Goal: Task Accomplishment & Management: Complete application form

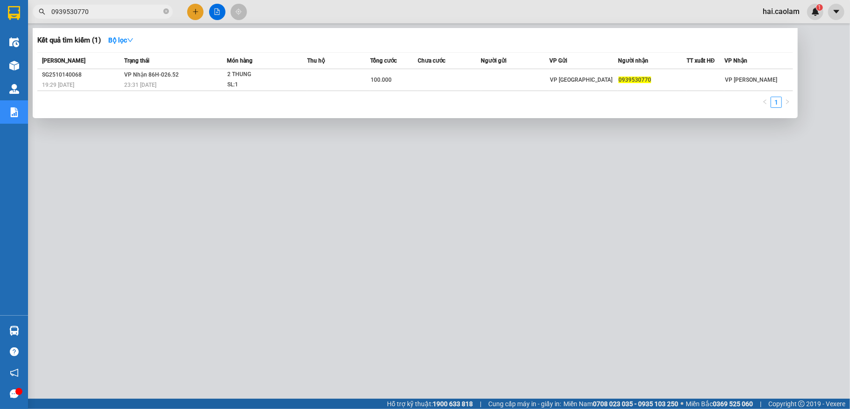
click at [130, 10] on input "0939530770" at bounding box center [106, 12] width 110 height 10
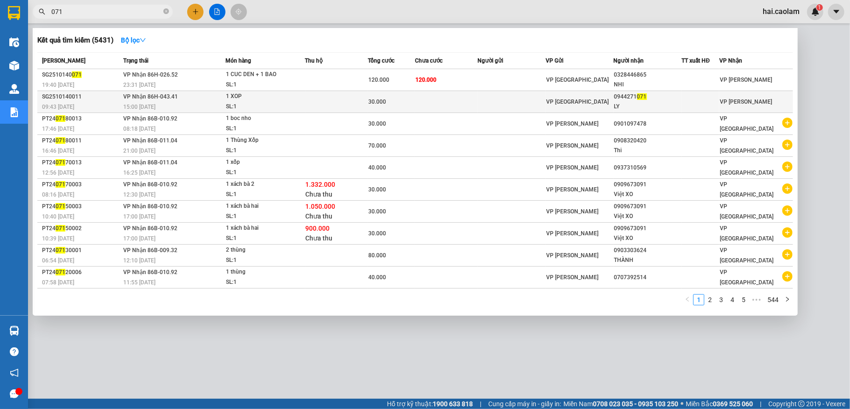
type input "071"
click at [492, 103] on td at bounding box center [512, 102] width 68 height 22
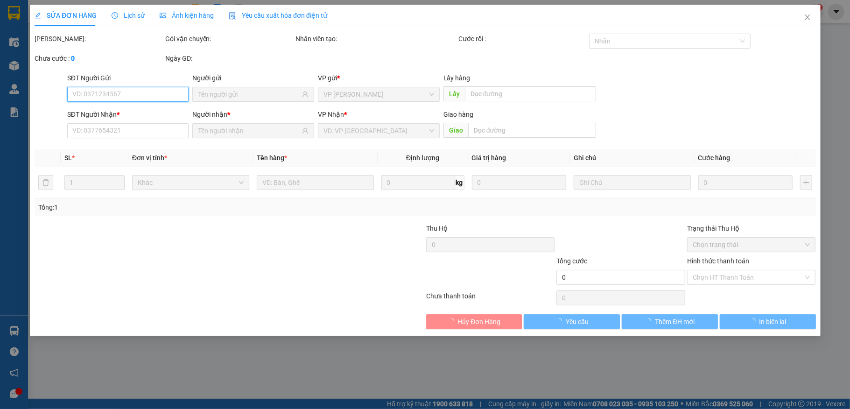
type input "0944271071"
type input "LY"
type input "30.000"
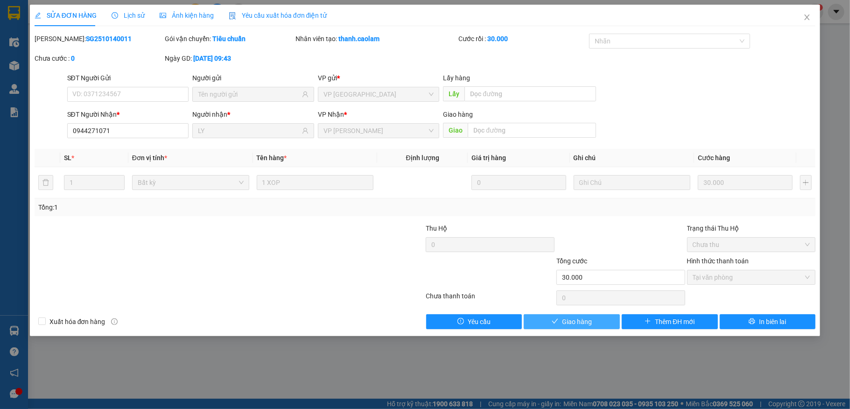
click at [569, 324] on span "Giao hàng" at bounding box center [577, 322] width 30 height 10
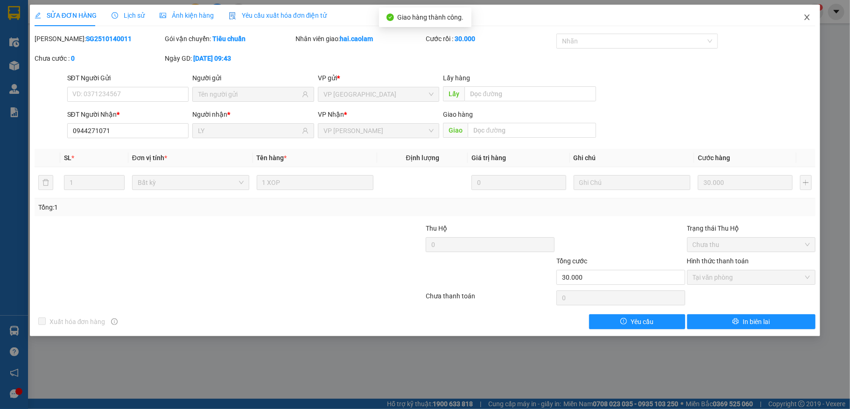
click at [809, 17] on icon "close" at bounding box center [807, 17] width 7 height 7
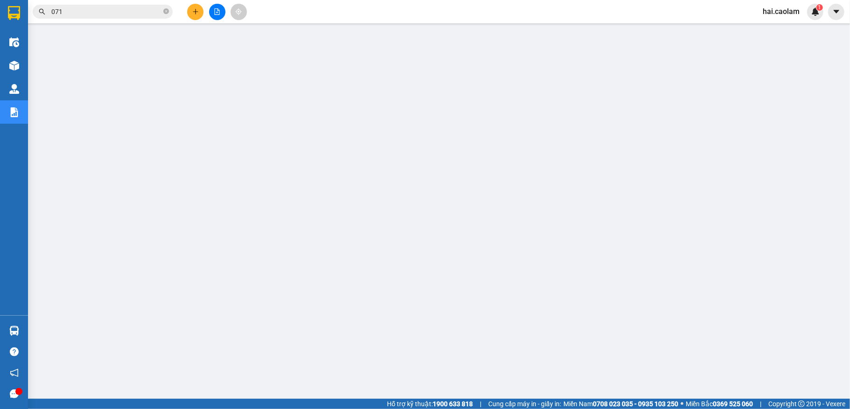
click at [119, 10] on input "071" at bounding box center [106, 12] width 110 height 10
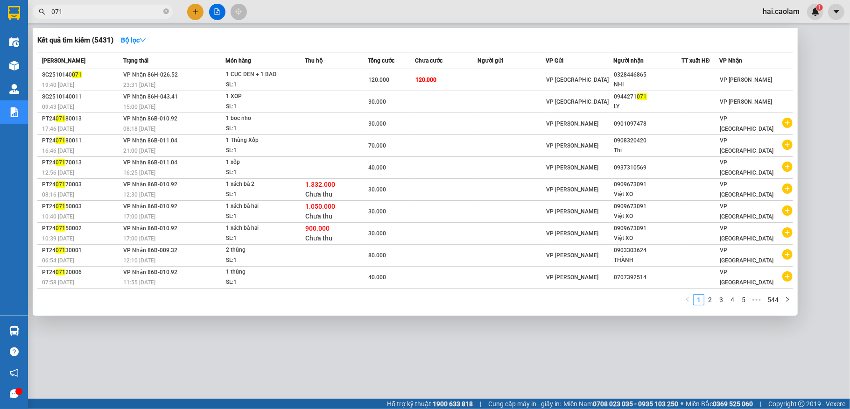
click at [119, 10] on input "071" at bounding box center [106, 12] width 110 height 10
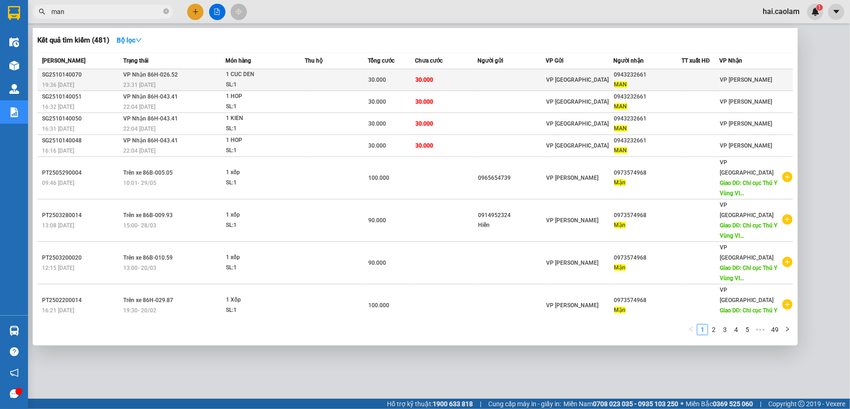
type input "man"
click at [431, 78] on span "30.000" at bounding box center [425, 80] width 18 height 7
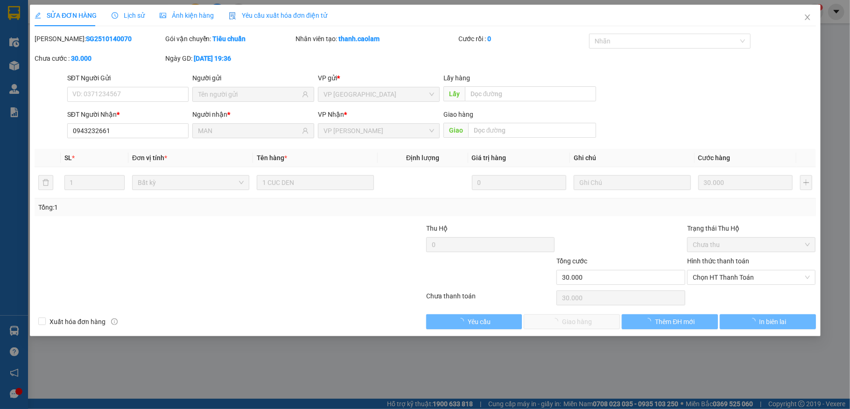
type input "0943232661"
type input "MAN"
type input "30.000"
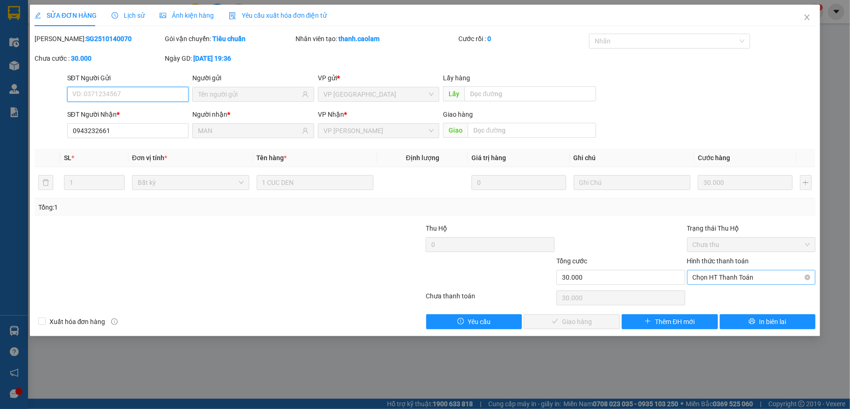
click at [737, 279] on span "Chọn HT Thanh Toán" at bounding box center [752, 277] width 118 height 14
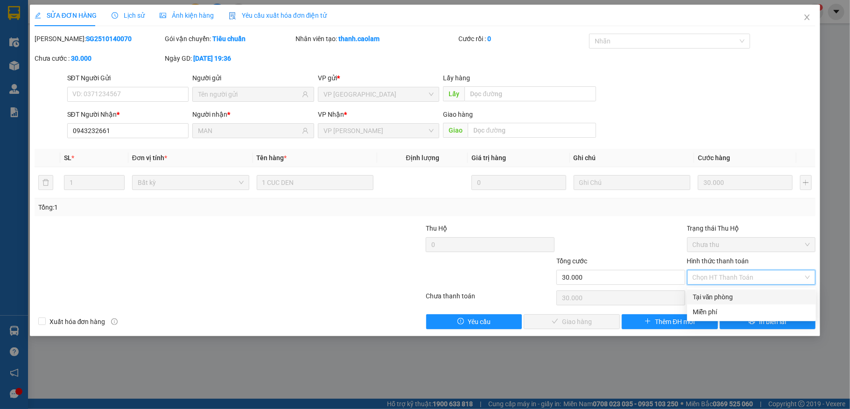
click at [728, 290] on div "Tại văn phòng" at bounding box center [751, 297] width 129 height 15
type input "0"
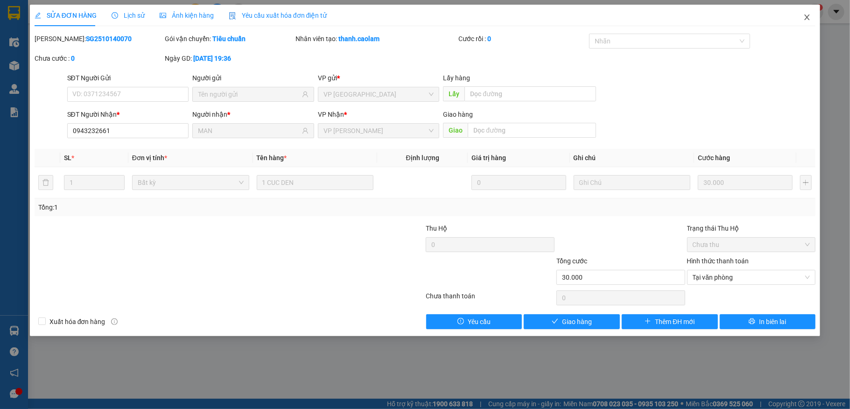
click at [808, 16] on icon "close" at bounding box center [807, 17] width 7 height 7
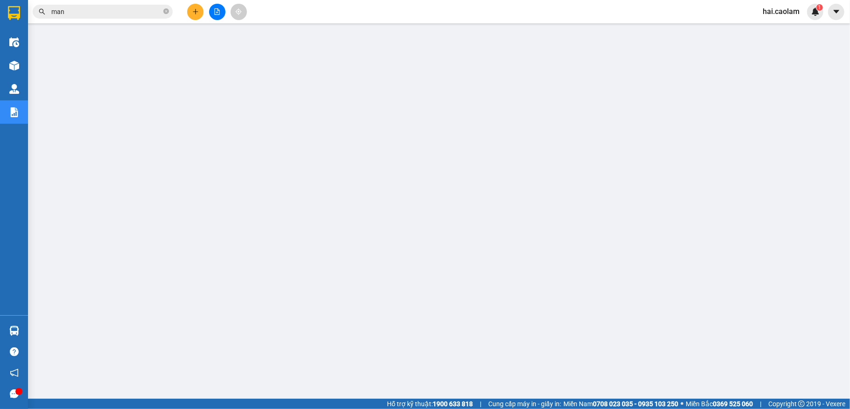
click at [103, 11] on input "man" at bounding box center [106, 12] width 110 height 10
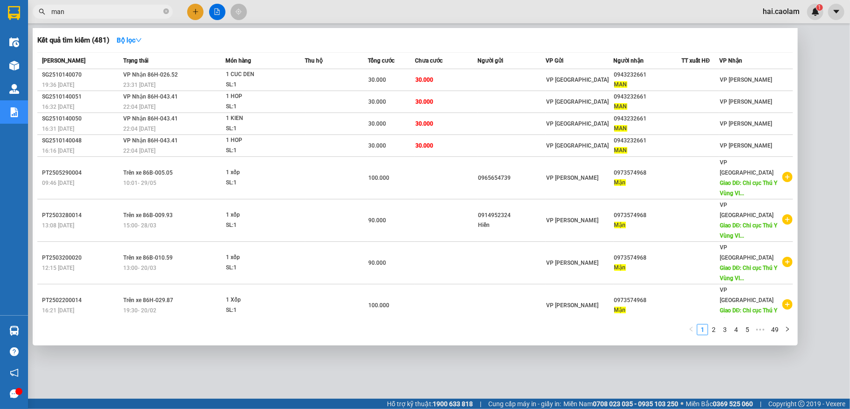
click at [103, 11] on input "man" at bounding box center [106, 12] width 110 height 10
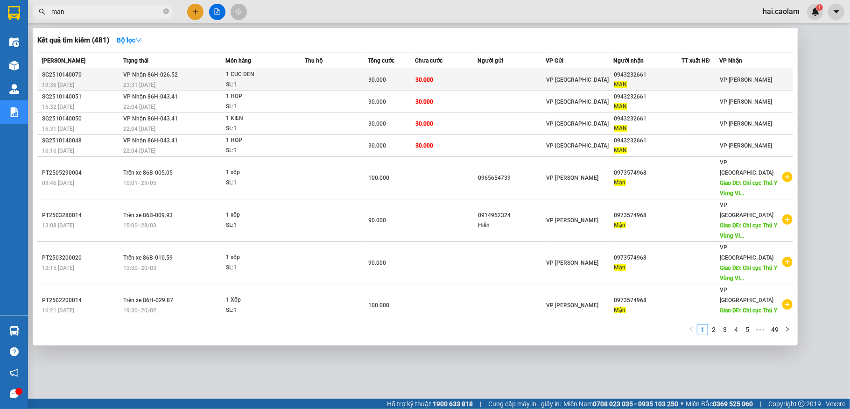
click at [438, 81] on td "30.000" at bounding box center [446, 80] width 63 height 22
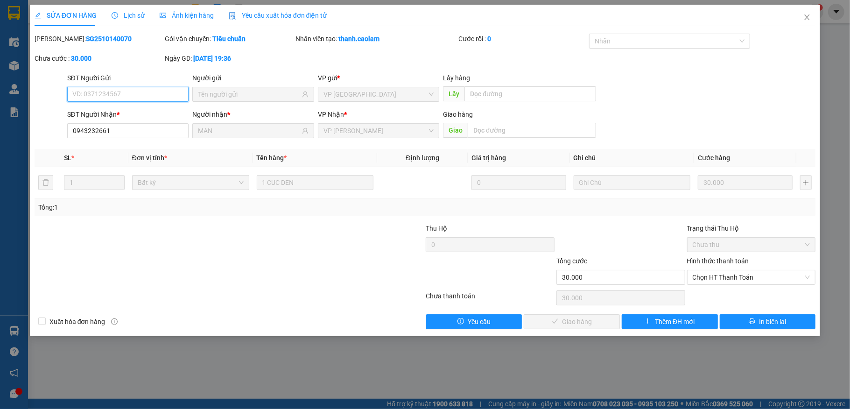
type input "0943232661"
type input "MAN"
type input "30.000"
click at [741, 282] on span "Chọn HT Thanh Toán" at bounding box center [752, 277] width 118 height 14
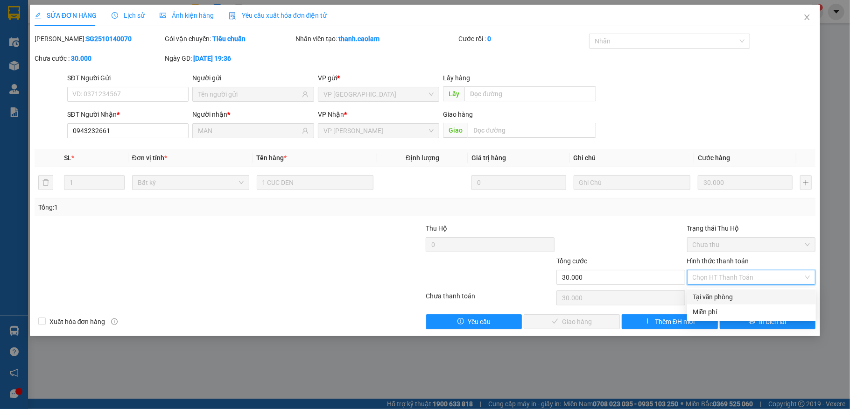
click at [740, 292] on div "Tại văn phòng" at bounding box center [752, 297] width 118 height 10
type input "0"
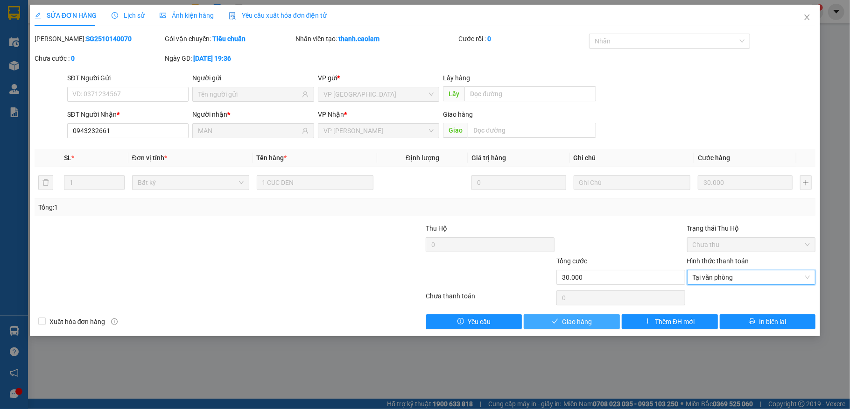
click at [600, 320] on button "Giao hàng" at bounding box center [572, 321] width 96 height 15
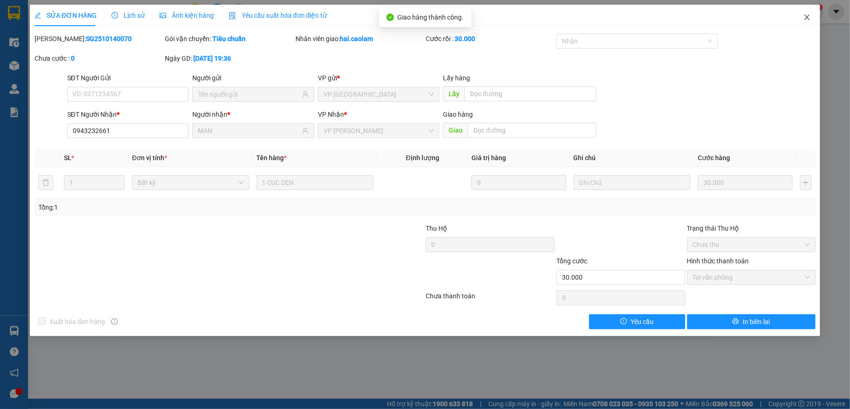
click at [805, 15] on icon "close" at bounding box center [807, 17] width 7 height 7
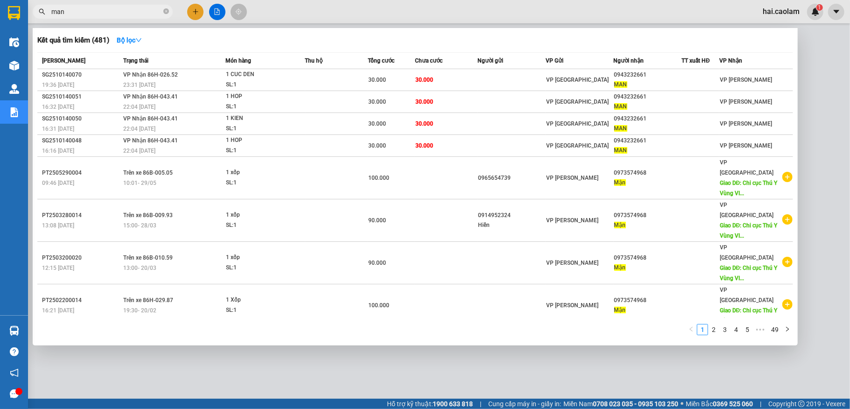
click at [106, 14] on input "man" at bounding box center [106, 12] width 110 height 10
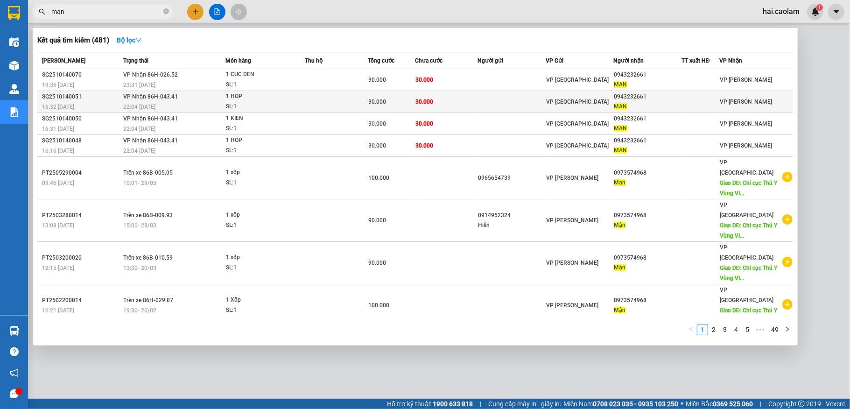
click at [473, 100] on td "30.000" at bounding box center [446, 102] width 63 height 22
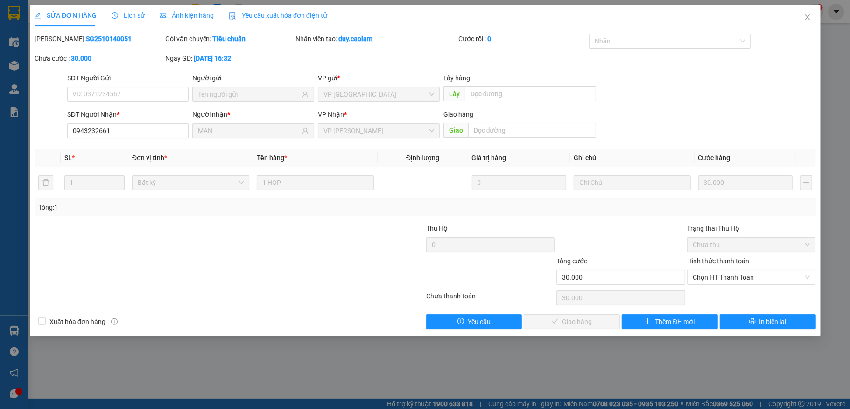
type input "0943232661"
type input "MAN"
type input "30.000"
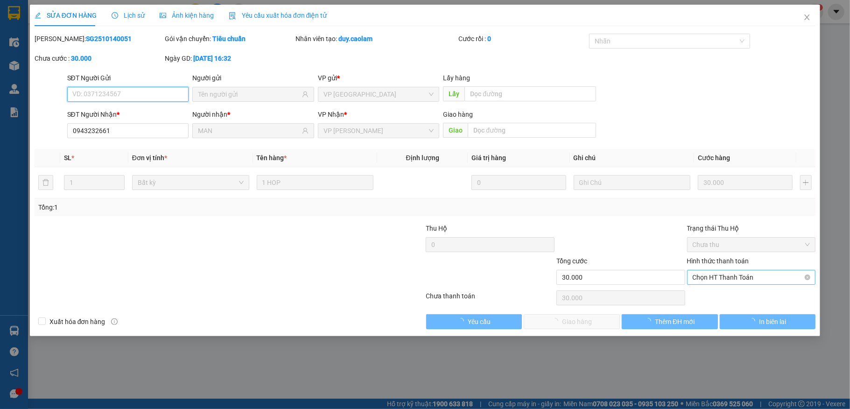
click at [727, 280] on span "Chọn HT Thanh Toán" at bounding box center [752, 277] width 118 height 14
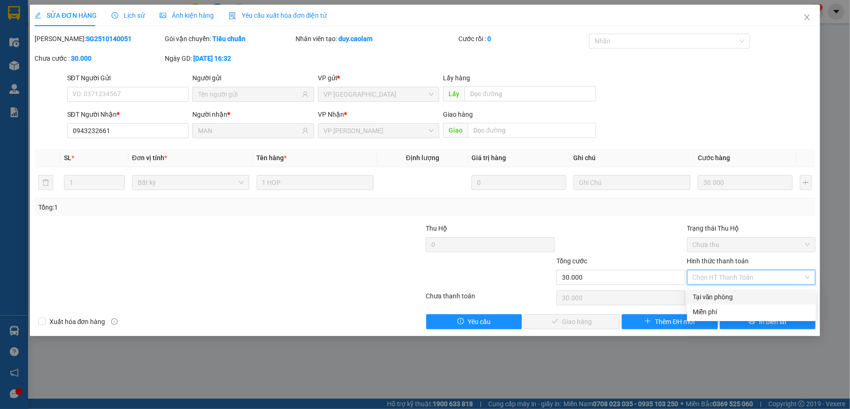
click at [733, 294] on div "Tại văn phòng" at bounding box center [752, 297] width 118 height 10
type input "0"
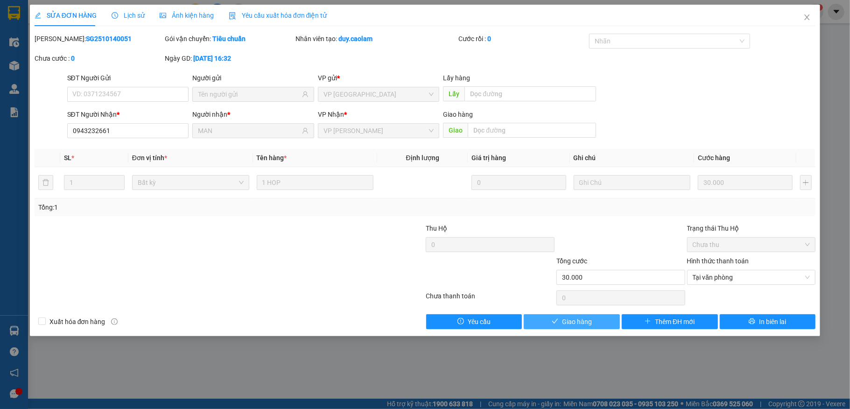
click at [553, 316] on button "Giao hàng" at bounding box center [572, 321] width 96 height 15
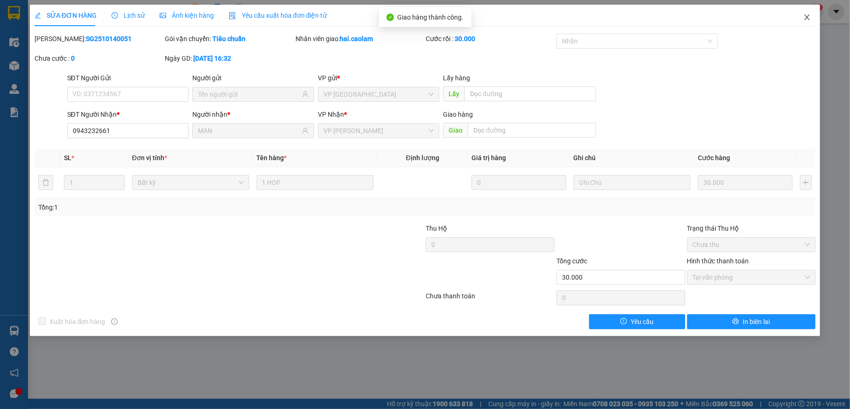
click at [808, 18] on icon "close" at bounding box center [807, 17] width 7 height 7
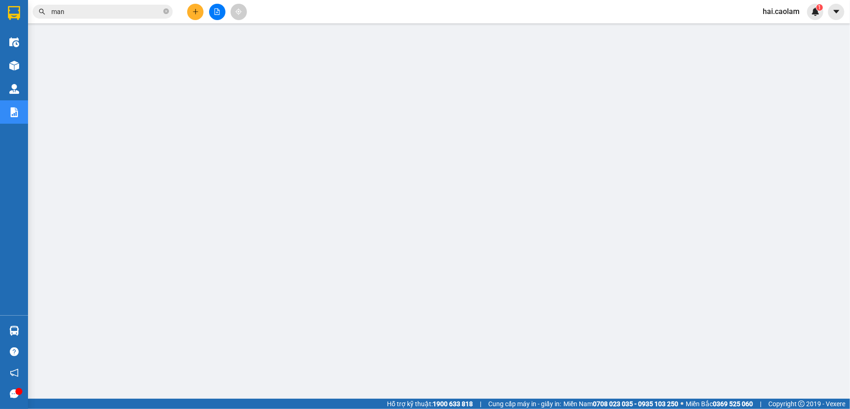
click at [197, 19] on button at bounding box center [195, 12] width 16 height 16
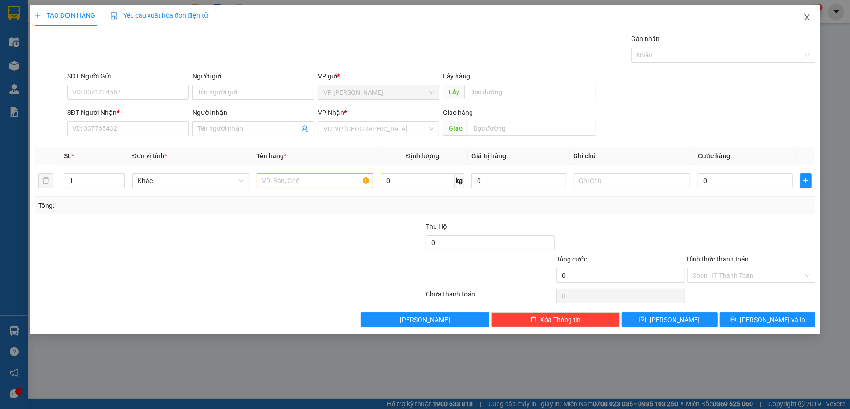
click at [806, 11] on span "Close" at bounding box center [807, 18] width 26 height 26
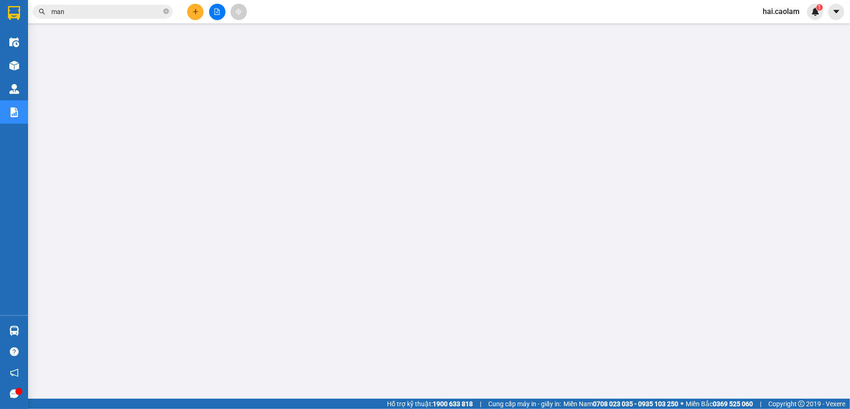
click at [101, 14] on input "man" at bounding box center [106, 12] width 110 height 10
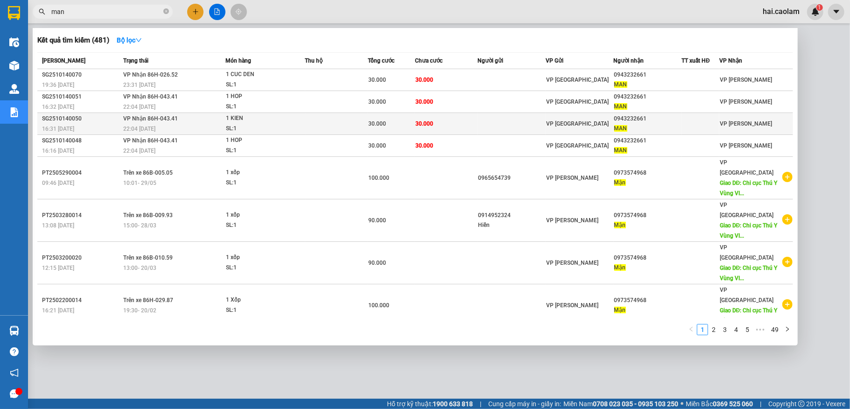
click at [337, 120] on td at bounding box center [336, 124] width 63 height 22
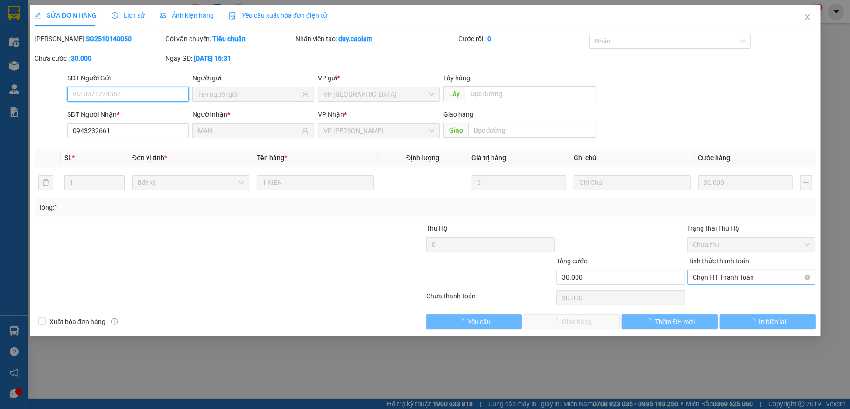
type input "0943232661"
type input "MAN"
type input "30.000"
click at [744, 276] on span "Chọn HT Thanh Toán" at bounding box center [752, 277] width 118 height 14
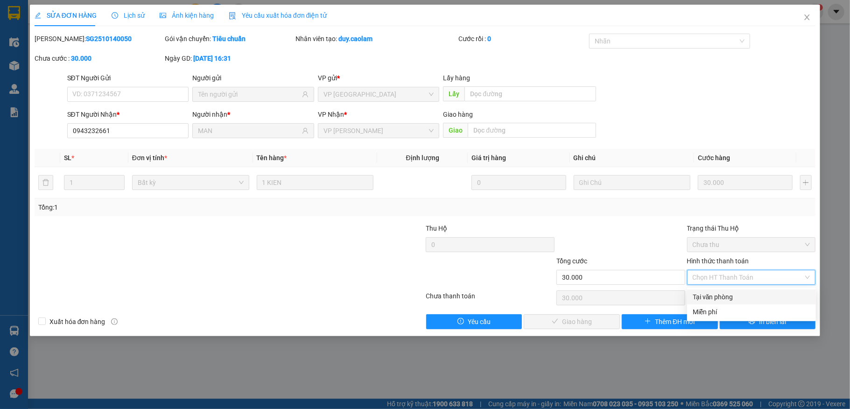
click at [729, 294] on div "Tại văn phòng" at bounding box center [752, 297] width 118 height 10
type input "0"
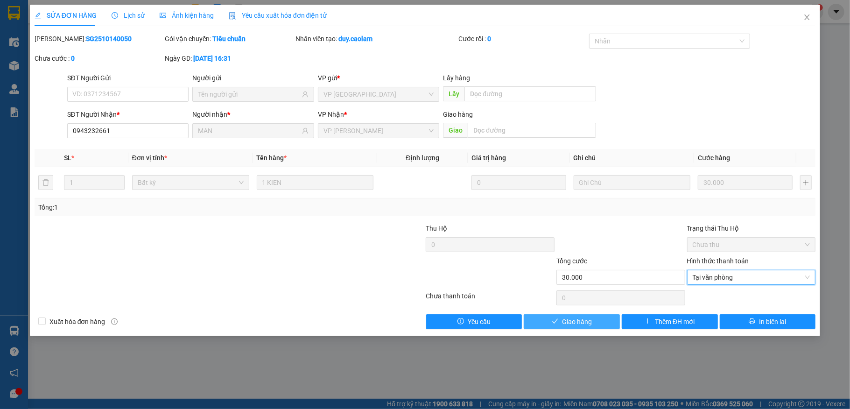
click at [574, 322] on span "Giao hàng" at bounding box center [577, 322] width 30 height 10
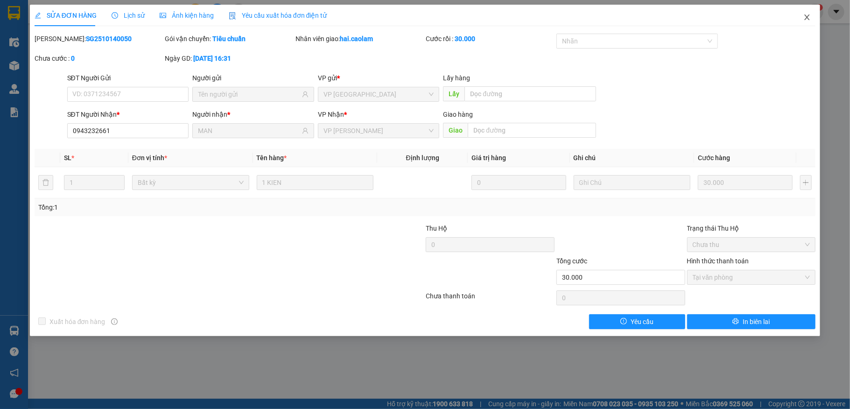
click at [799, 15] on span "Close" at bounding box center [807, 18] width 26 height 26
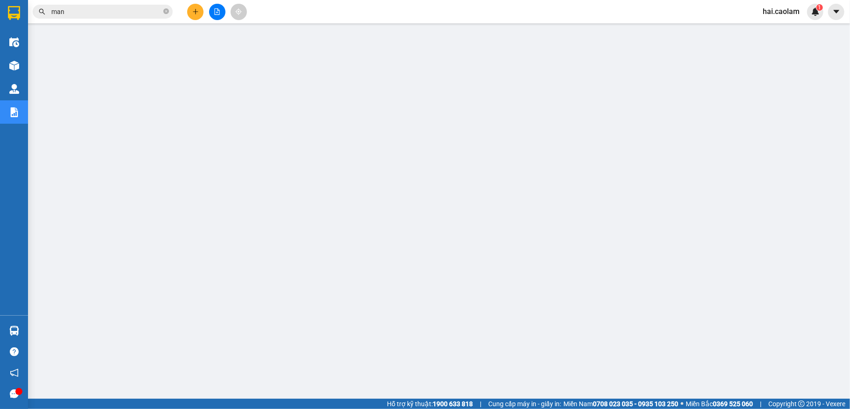
click at [106, 8] on input "man" at bounding box center [106, 12] width 110 height 10
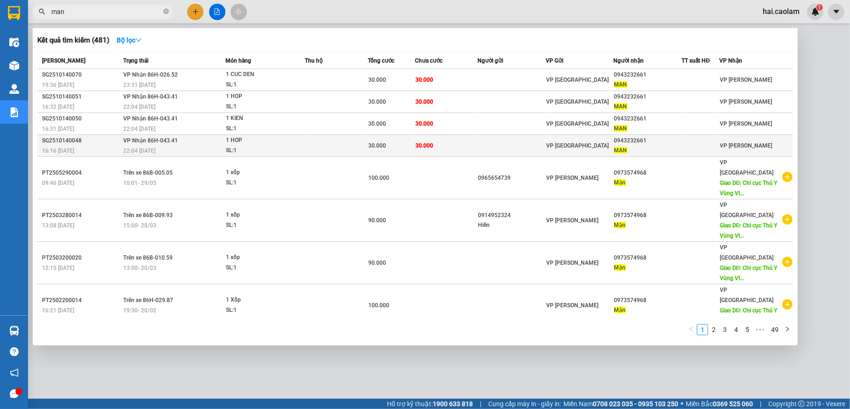
click at [354, 141] on td at bounding box center [336, 146] width 63 height 22
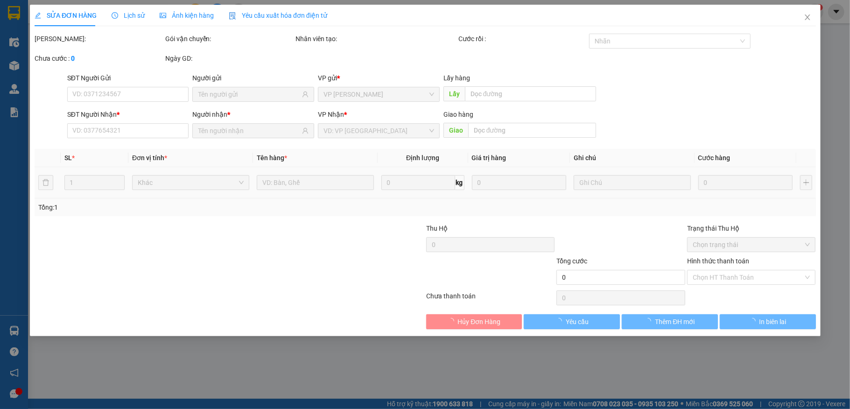
type input "0943232661"
type input "MAN"
type input "30.000"
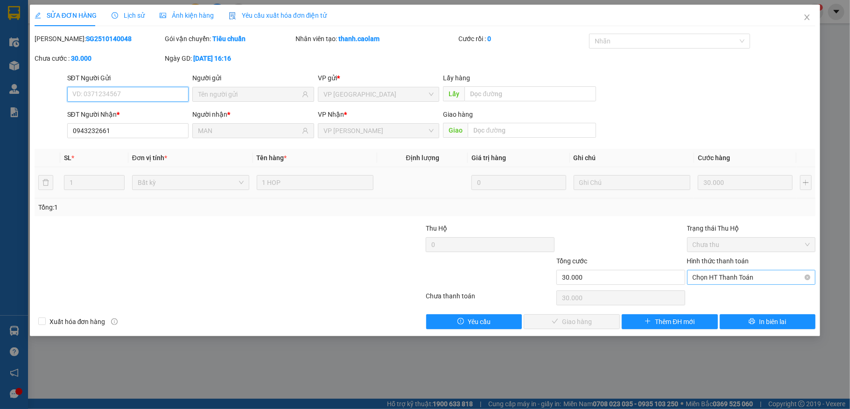
click at [770, 278] on span "Chọn HT Thanh Toán" at bounding box center [752, 277] width 118 height 14
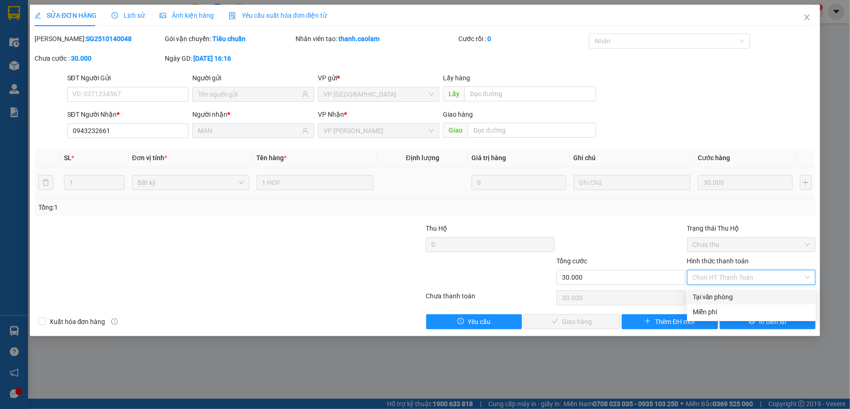
click at [715, 292] on div "Tại văn phòng" at bounding box center [752, 297] width 118 height 10
type input "0"
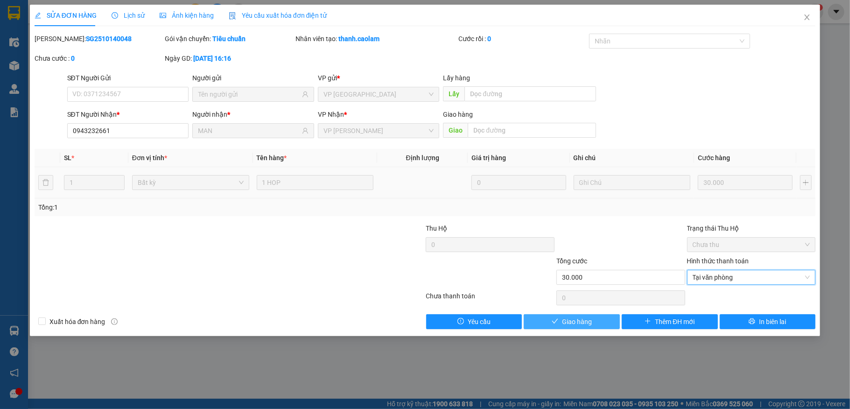
click at [584, 323] on span "Giao hàng" at bounding box center [577, 322] width 30 height 10
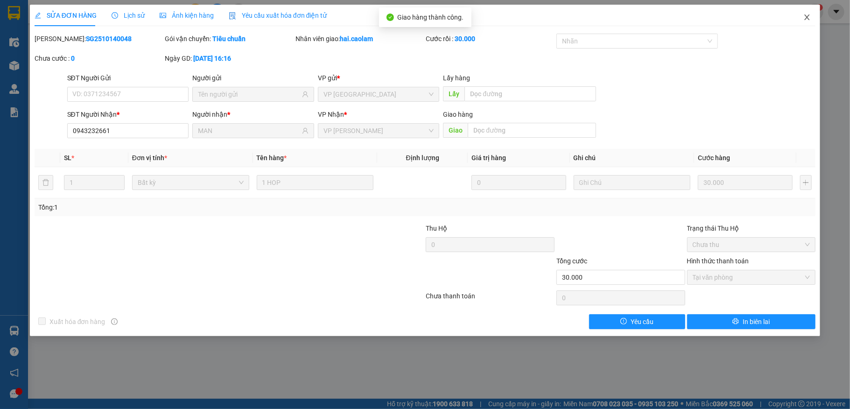
click at [809, 17] on icon "close" at bounding box center [807, 17] width 7 height 7
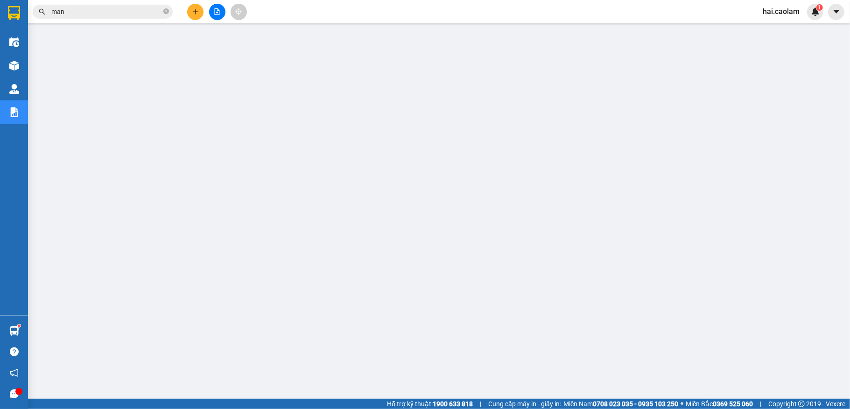
click at [94, 10] on input "man" at bounding box center [106, 12] width 110 height 10
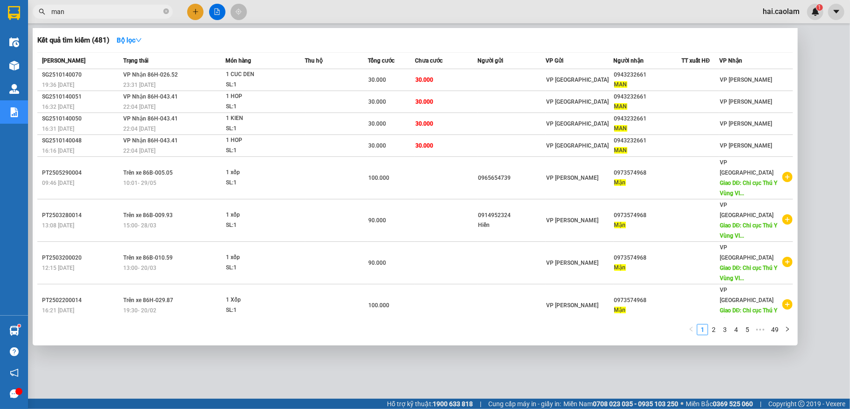
click at [94, 10] on input "man" at bounding box center [106, 12] width 110 height 10
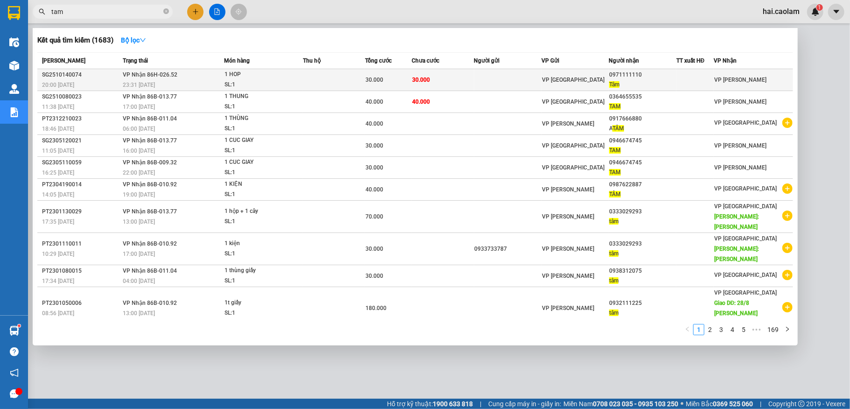
type input "tam"
click at [473, 85] on td "30.000" at bounding box center [443, 80] width 62 height 22
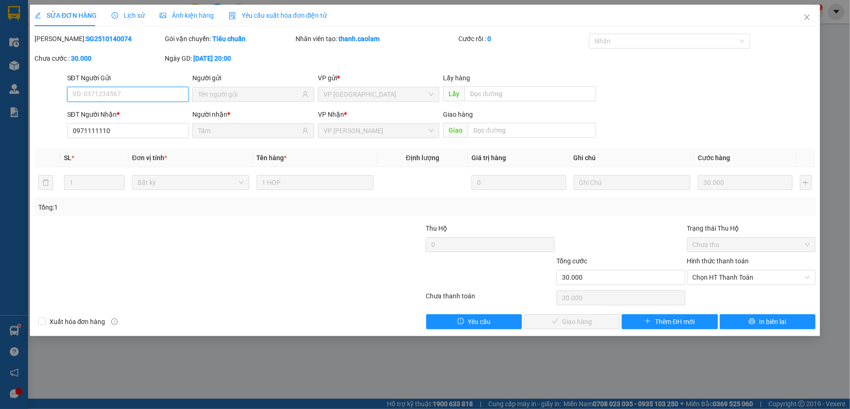
type input "0971111110"
type input "Tâm"
type input "30.000"
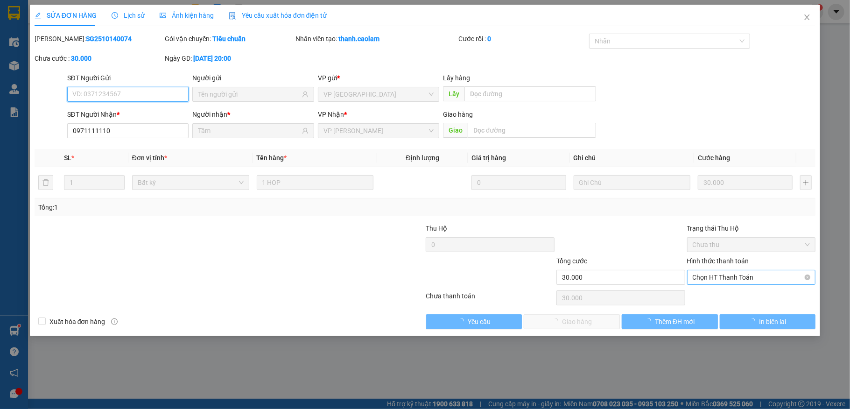
click at [729, 277] on span "Chọn HT Thanh Toán" at bounding box center [752, 277] width 118 height 14
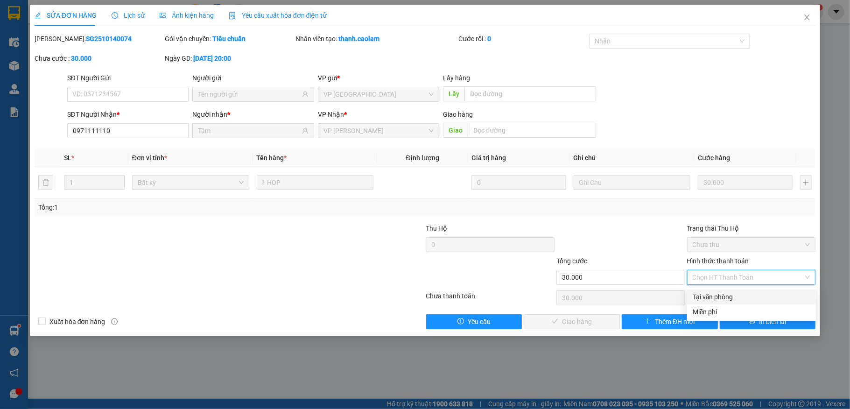
click at [718, 295] on div "Tại văn phòng" at bounding box center [752, 297] width 118 height 10
type input "0"
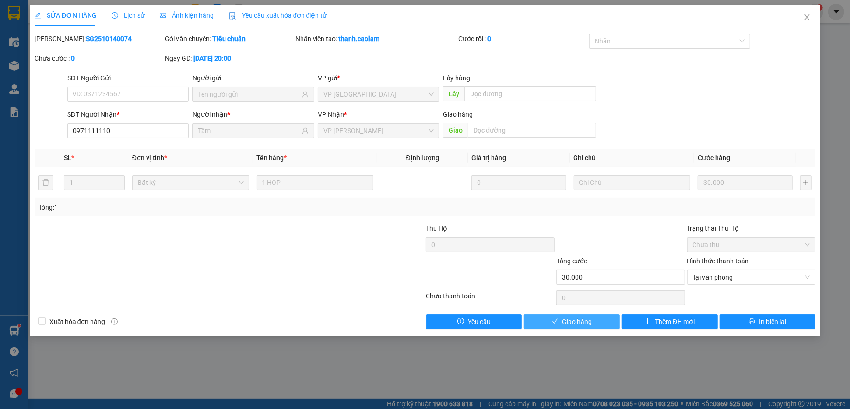
click at [578, 320] on span "Giao hàng" at bounding box center [577, 322] width 30 height 10
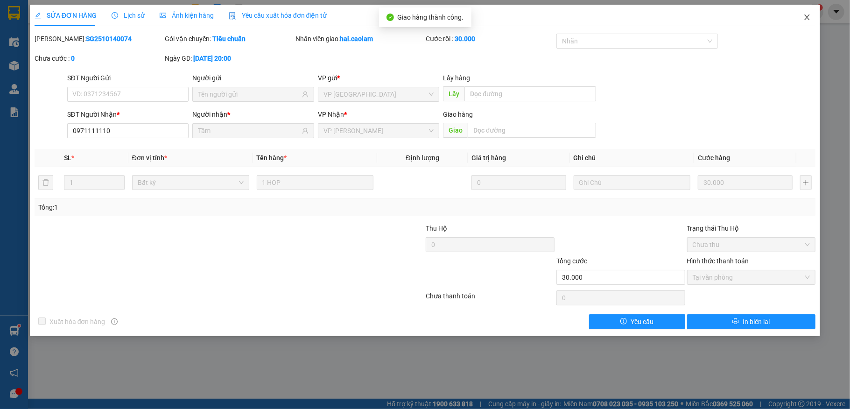
click at [807, 15] on icon "close" at bounding box center [807, 17] width 7 height 7
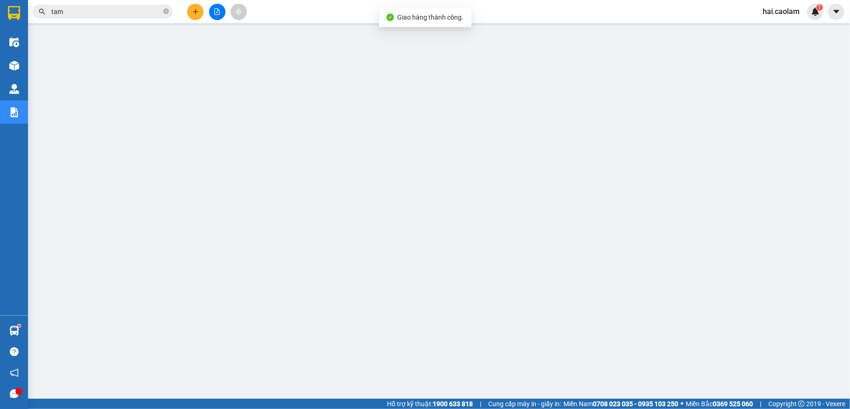
click at [85, 18] on span "tam" at bounding box center [103, 12] width 140 height 14
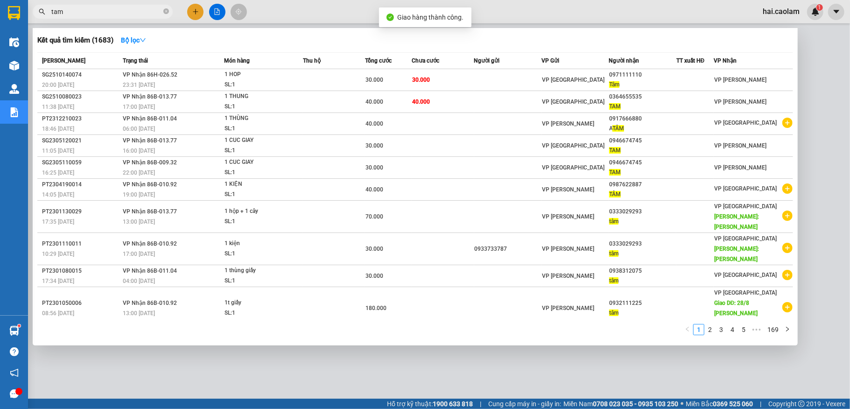
click at [85, 15] on input "tam" at bounding box center [106, 12] width 110 height 10
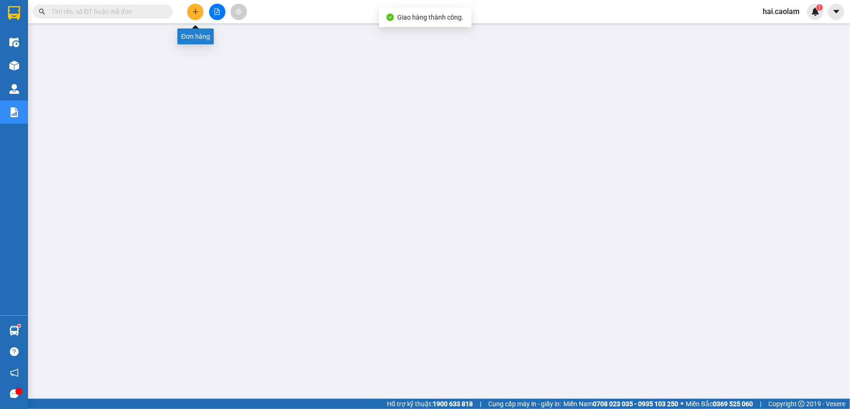
click at [189, 12] on button at bounding box center [195, 12] width 16 height 16
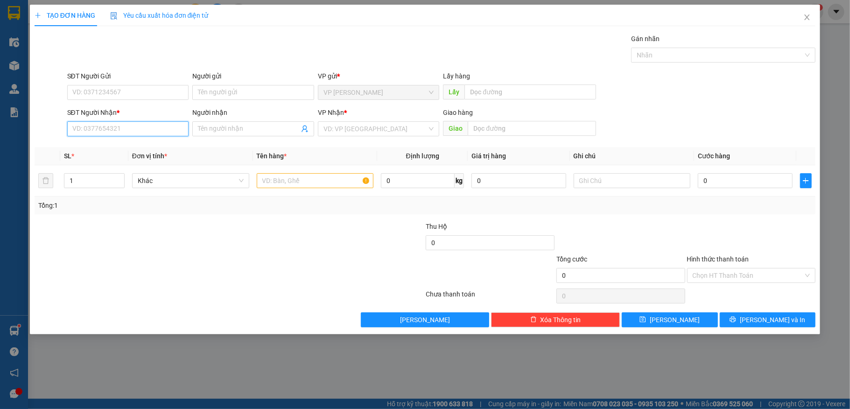
click at [141, 132] on input "SĐT Người Nhận *" at bounding box center [128, 128] width 122 height 15
type input "0938863095"
click at [163, 146] on div "0938863095 - Quang" at bounding box center [128, 148] width 111 height 10
type input "Quang"
type input "Cổng 2 chung cư 26 Nguyễn Thượng Hiền, P1, Gò Vấp"
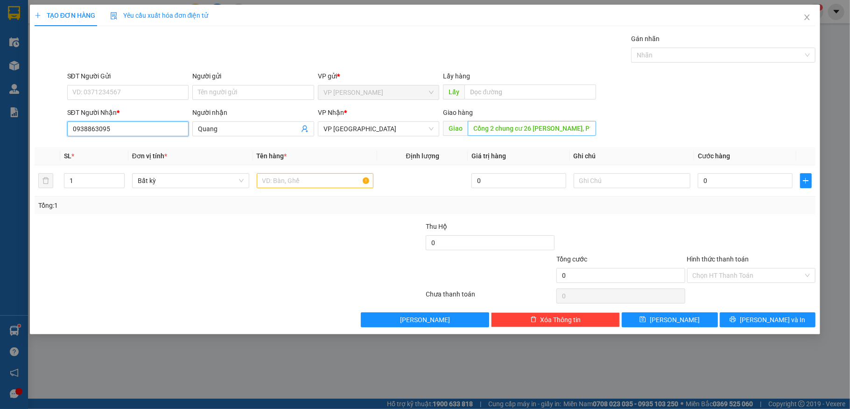
type input "0938863095"
click at [509, 132] on input "Cổng 2 chung cư 26 Nguyễn Thượng Hiền, P1, Gò Vấp" at bounding box center [532, 128] width 128 height 15
type input "C"
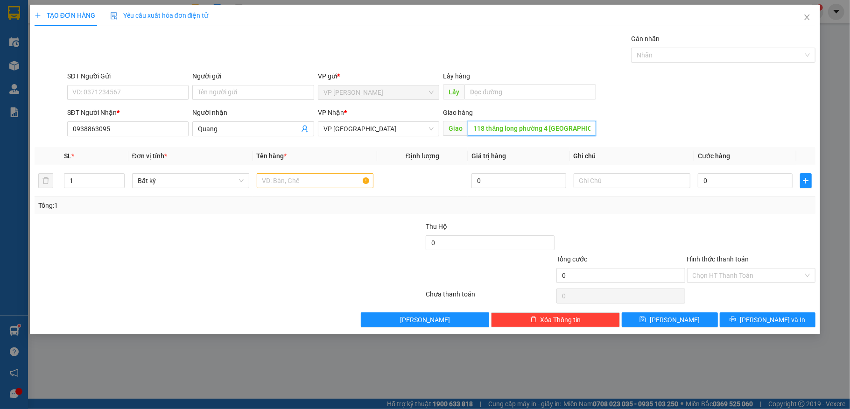
click at [540, 127] on input "118 thăng long phường 4 [GEOGRAPHIC_DATA]" at bounding box center [532, 128] width 128 height 15
paste input "text"
type input "118 thăng long phường 4 [GEOGRAPHIC_DATA]"
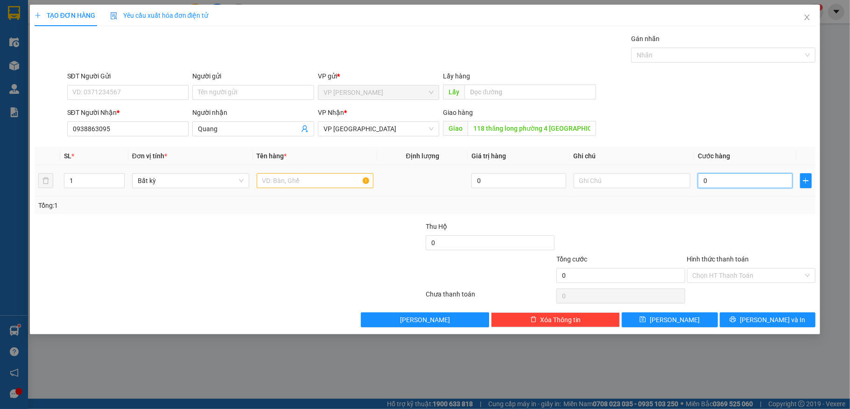
click at [745, 186] on input "0" at bounding box center [745, 180] width 94 height 15
type input "1"
type input "12"
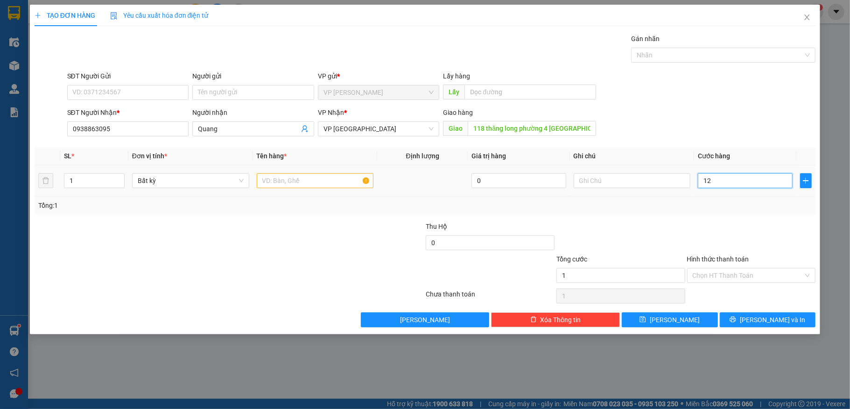
type input "12"
type input "120"
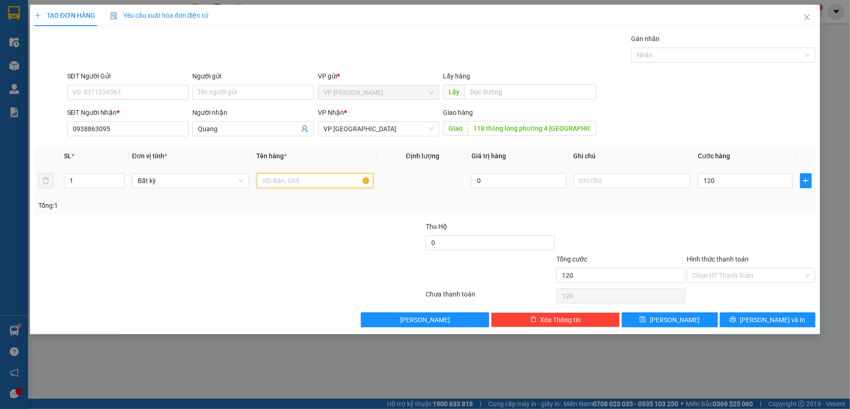
type input "120.000"
click at [274, 174] on input "text" at bounding box center [315, 180] width 117 height 15
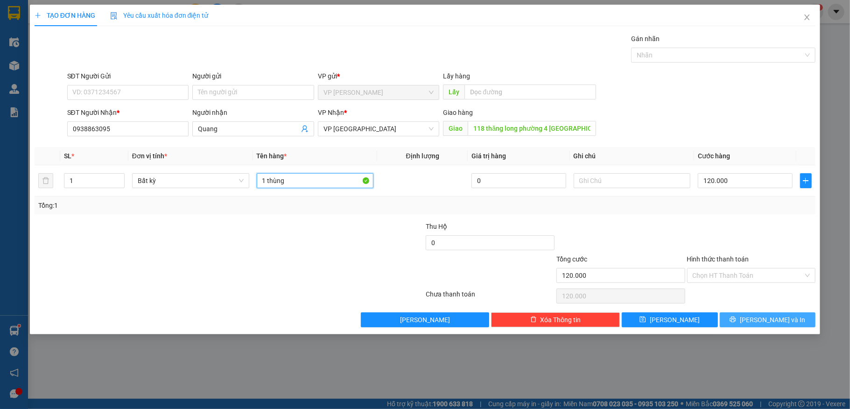
type input "1 thùng"
click at [775, 322] on span "[PERSON_NAME] và In" at bounding box center [772, 320] width 65 height 10
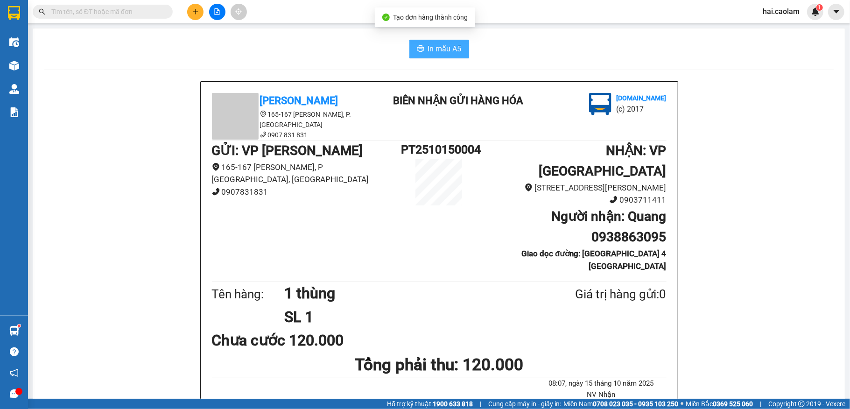
click at [435, 48] on span "In mẫu A5" at bounding box center [445, 49] width 34 height 12
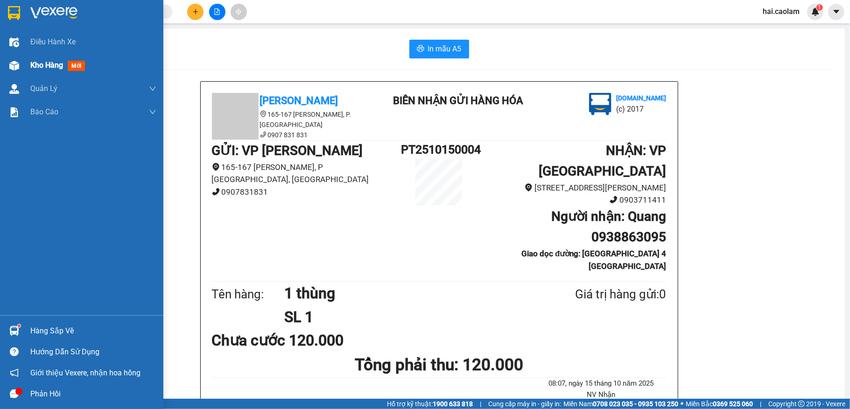
click at [39, 64] on span "Kho hàng" at bounding box center [46, 65] width 33 height 9
drag, startPoint x: 39, startPoint y: 64, endPoint x: 284, endPoint y: 1, distance: 253.0
click at [39, 64] on span "Kho hàng" at bounding box center [46, 65] width 33 height 9
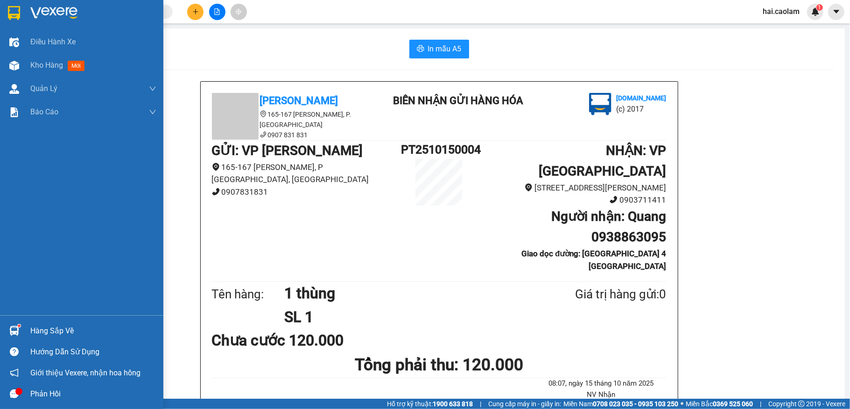
click at [39, 64] on span "Kho hàng" at bounding box center [46, 65] width 33 height 9
click at [40, 63] on span "Kho hàng" at bounding box center [46, 65] width 33 height 9
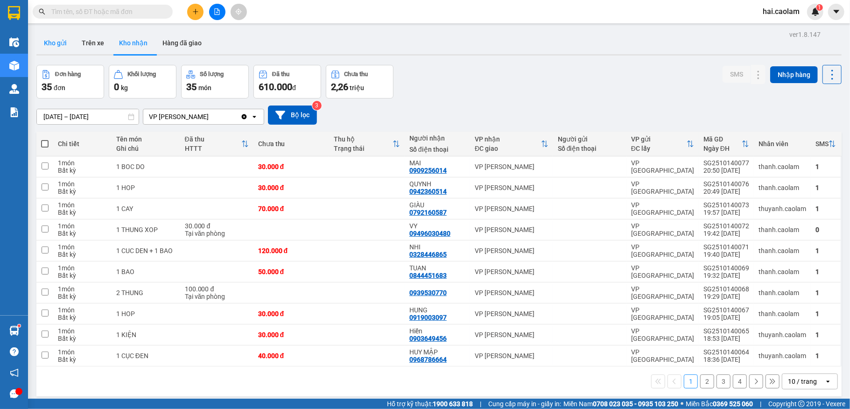
click at [56, 46] on button "Kho gửi" at bounding box center [55, 43] width 38 height 22
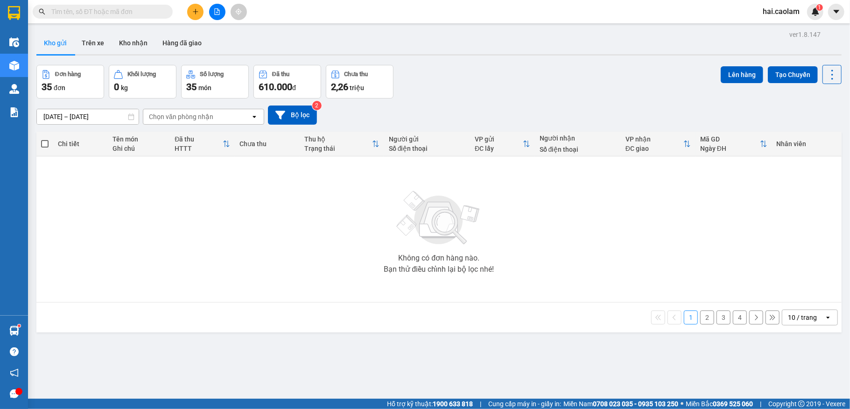
click at [56, 46] on button "Kho gửi" at bounding box center [55, 43] width 38 height 22
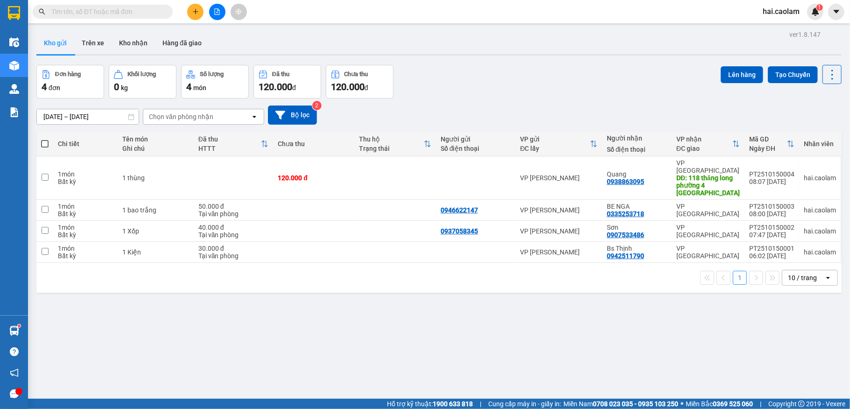
click at [56, 46] on button "Kho gửi" at bounding box center [55, 43] width 38 height 22
click at [765, 175] on icon at bounding box center [768, 178] width 7 height 7
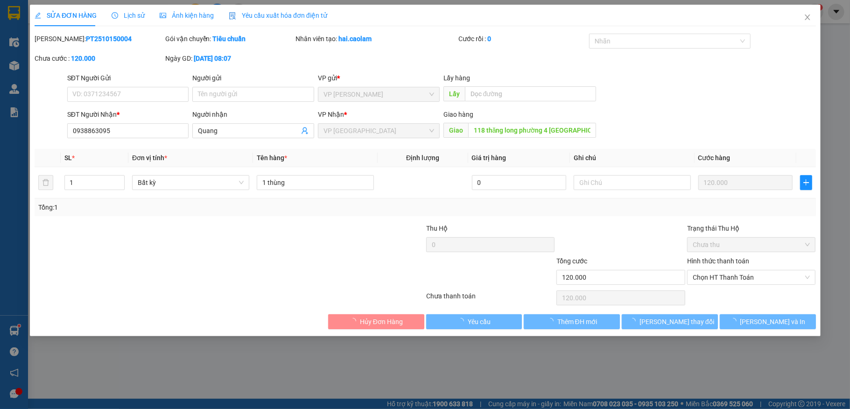
type input "0938863095"
type input "118 thăng long phường 4 [GEOGRAPHIC_DATA]"
type input "120.000"
click at [133, 133] on input "0938863095" at bounding box center [128, 130] width 122 height 15
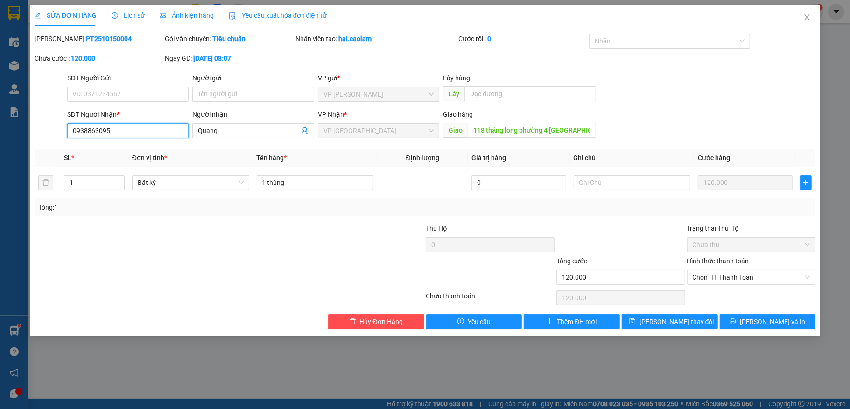
click at [133, 133] on input "0938863095" at bounding box center [128, 130] width 122 height 15
click at [807, 18] on icon "close" at bounding box center [807, 17] width 7 height 7
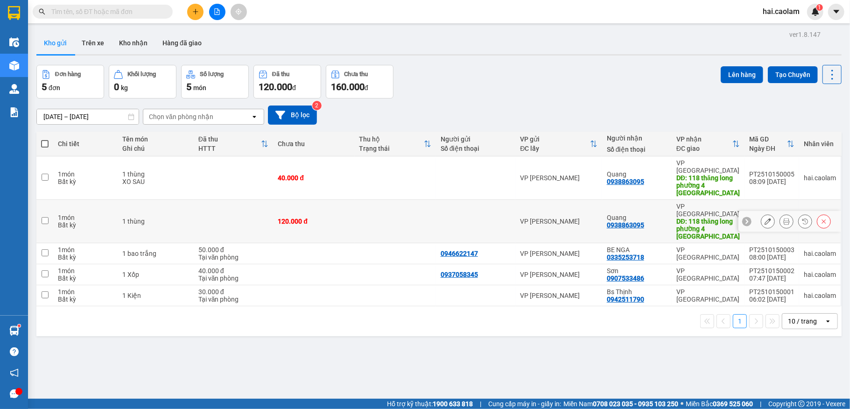
click at [821, 218] on icon at bounding box center [824, 221] width 7 height 7
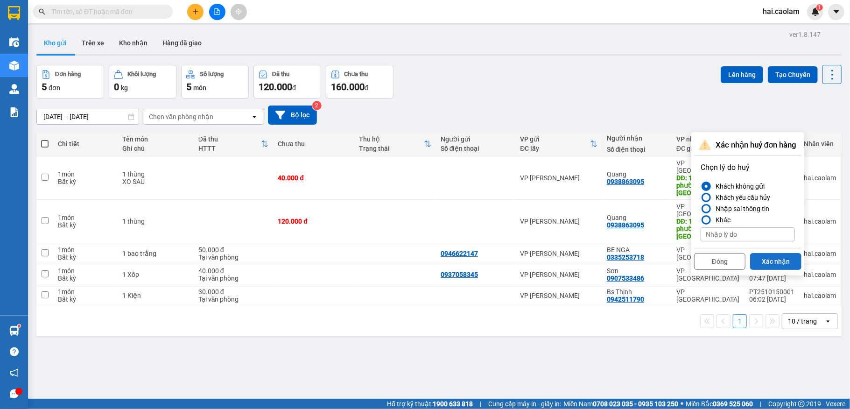
click at [770, 259] on button "Xác nhận" at bounding box center [775, 261] width 51 height 17
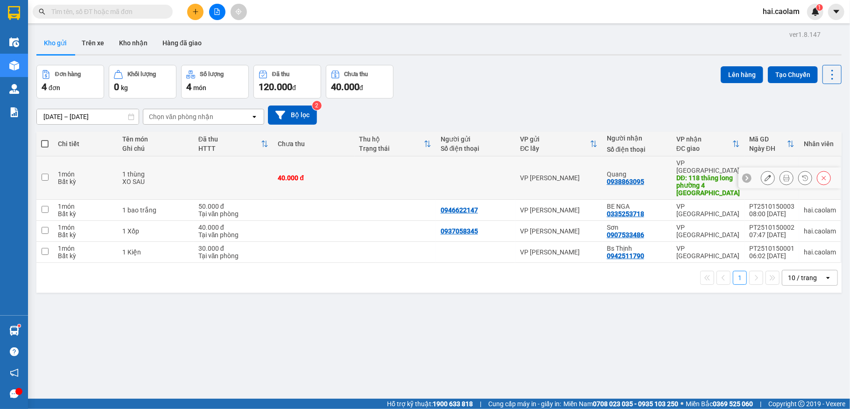
click at [462, 174] on div at bounding box center [476, 177] width 71 height 7
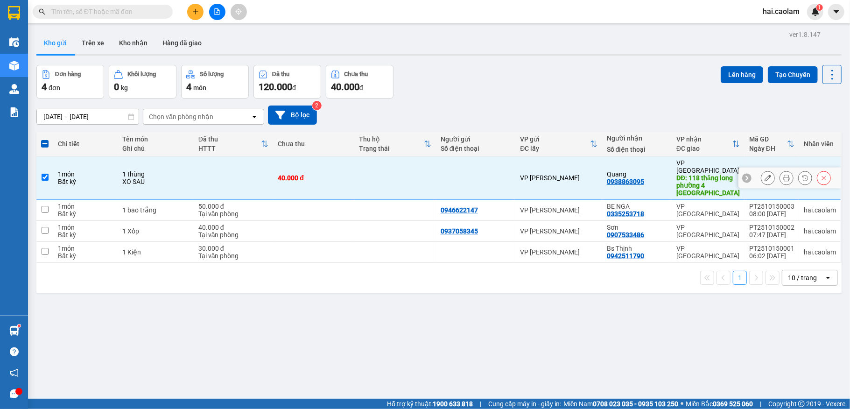
click at [430, 168] on td at bounding box center [395, 177] width 81 height 43
checkbox input "false"
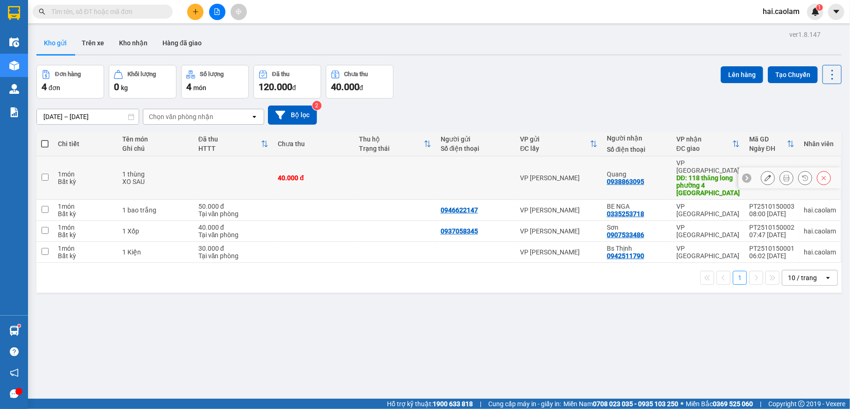
click at [765, 175] on icon at bounding box center [768, 178] width 7 height 7
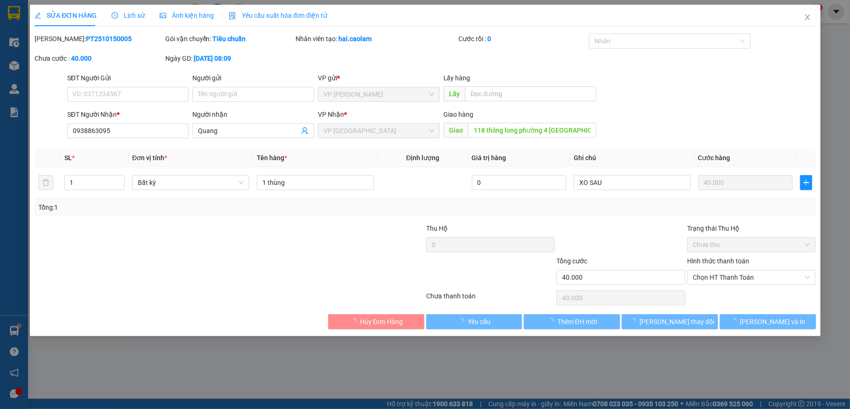
type input "0938863095"
type input "118 thăng long phường 4 [GEOGRAPHIC_DATA]"
type input "40.000"
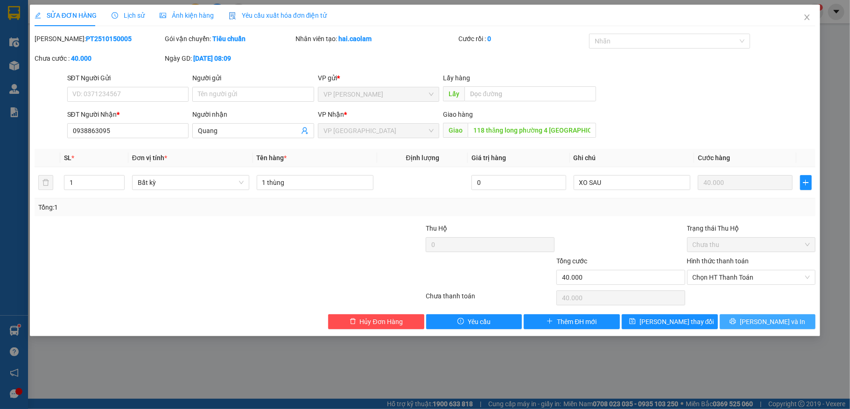
click at [766, 322] on span "[PERSON_NAME] và In" at bounding box center [772, 322] width 65 height 10
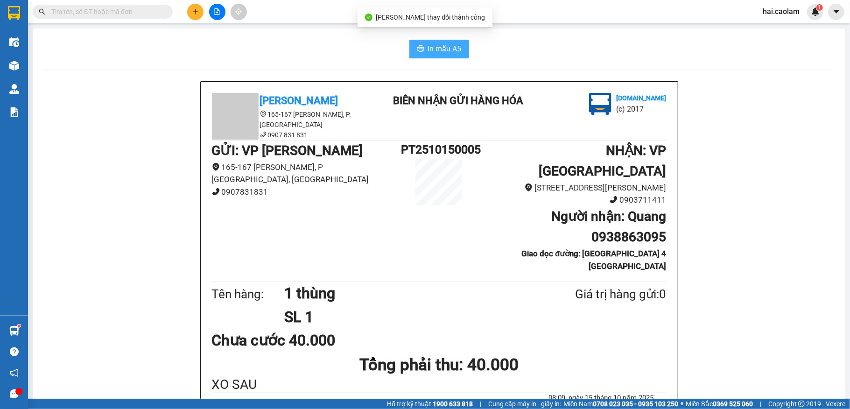
click at [449, 47] on span "In mẫu A5" at bounding box center [445, 49] width 34 height 12
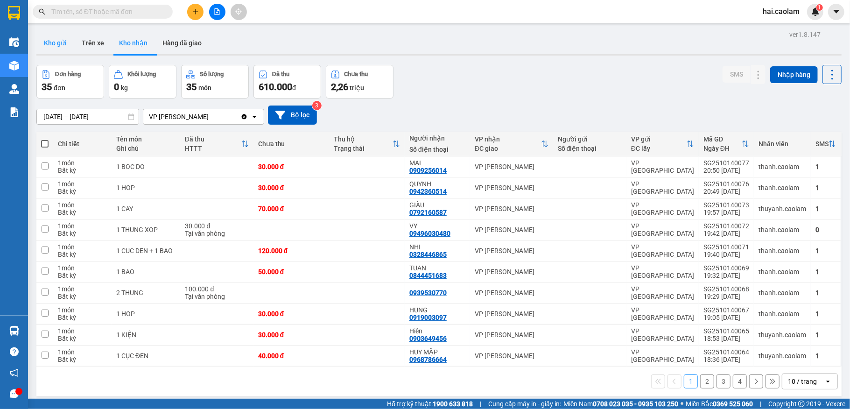
click at [64, 47] on button "Kho gửi" at bounding box center [55, 43] width 38 height 22
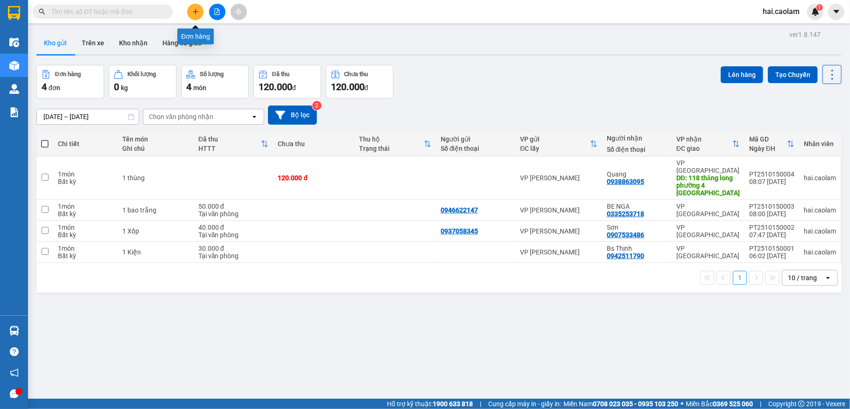
click at [193, 9] on icon "plus" at bounding box center [195, 11] width 7 height 7
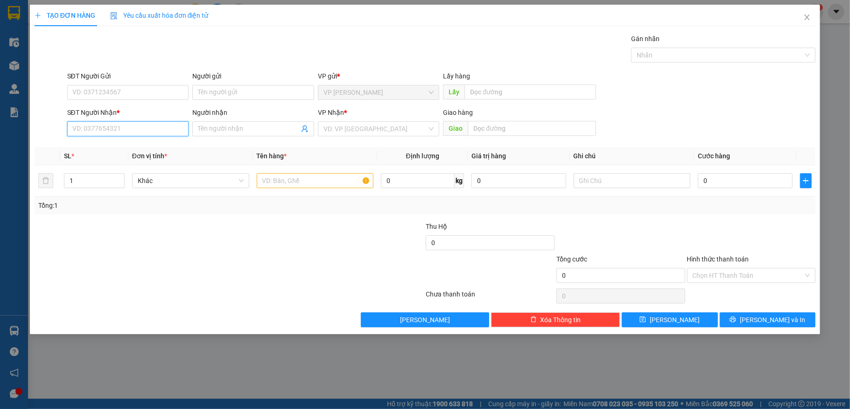
click at [95, 135] on input "SĐT Người Nhận *" at bounding box center [128, 128] width 122 height 15
paste input "0938863095"
type input "0938863095"
click at [153, 149] on div "0938863095 - Quang" at bounding box center [128, 148] width 111 height 10
type input "Quang"
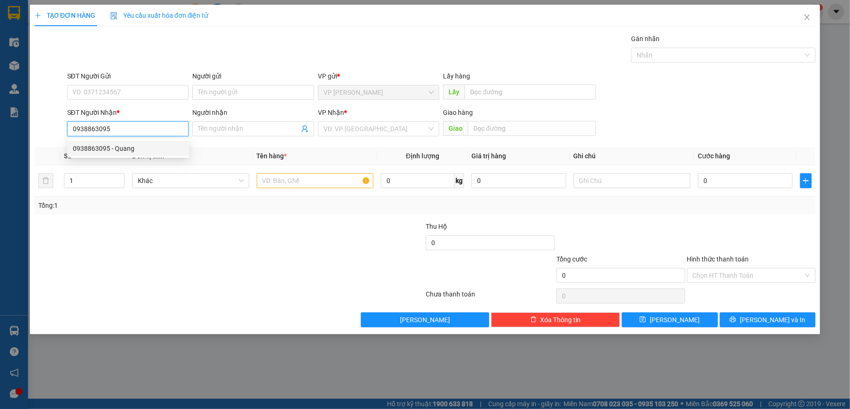
type input "118 thăng long phường 4 [GEOGRAPHIC_DATA]"
type input "0938863095"
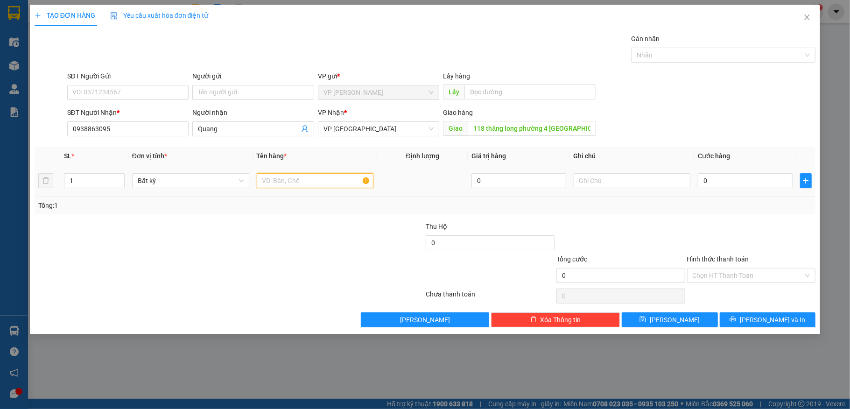
click at [296, 185] on input "text" at bounding box center [315, 180] width 117 height 15
type input "1 thùng"
click at [750, 184] on input "0" at bounding box center [745, 180] width 94 height 15
type input "4"
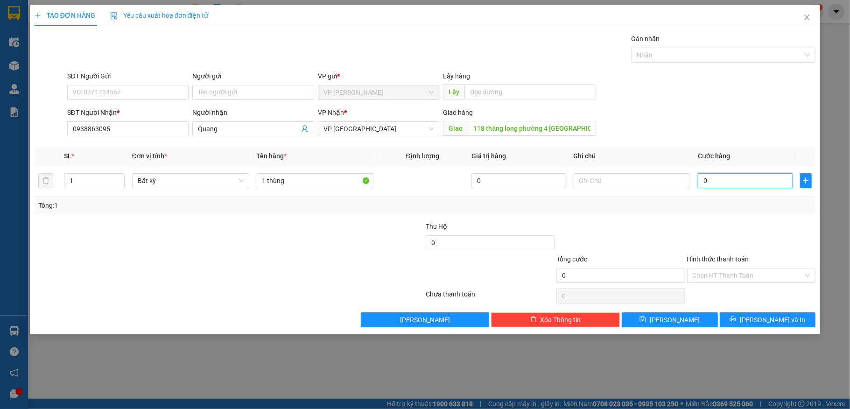
type input "4"
type input "40"
type input "40.000"
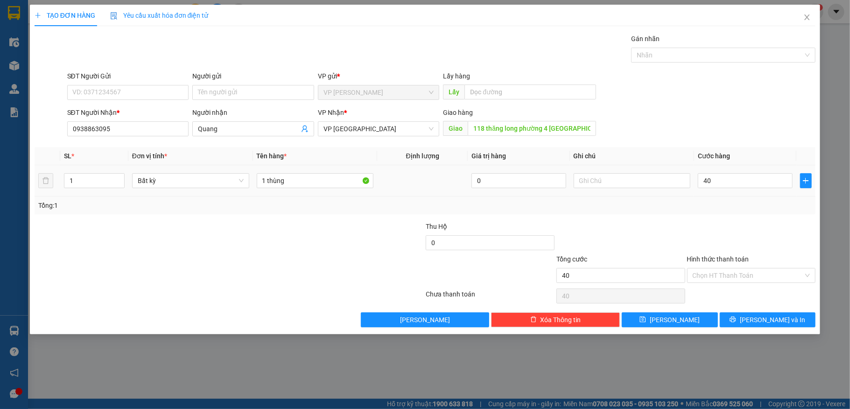
type input "40.000"
click at [630, 227] on div at bounding box center [621, 237] width 131 height 33
click at [608, 185] on input "text" at bounding box center [632, 180] width 117 height 15
type input "x"
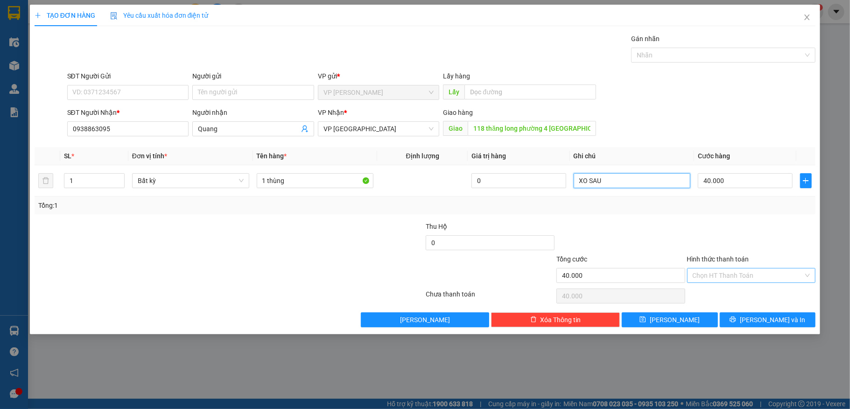
type input "XO SAU"
click at [697, 277] on input "Hình thức thanh toán" at bounding box center [748, 276] width 111 height 14
click at [701, 220] on div "Transit Pickup Surcharge Ids Transit Deliver Surcharge Ids Transit Deliver Surc…" at bounding box center [426, 181] width 782 height 294
click at [694, 321] on button "[PERSON_NAME]" at bounding box center [670, 319] width 96 height 15
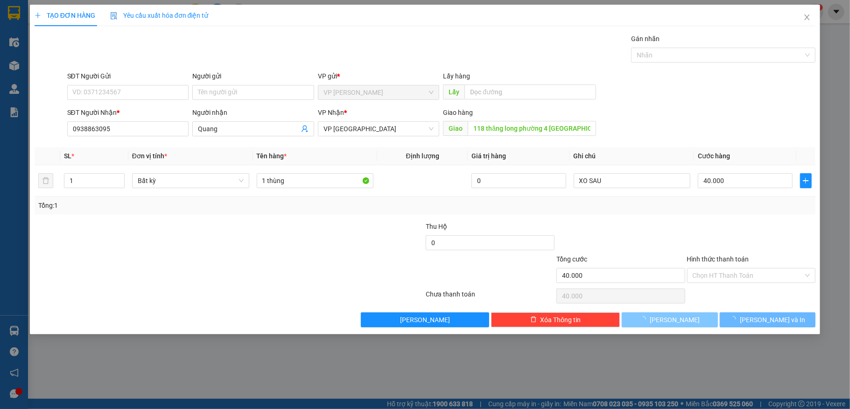
type input "0"
